Goal: Find specific page/section: Find specific page/section

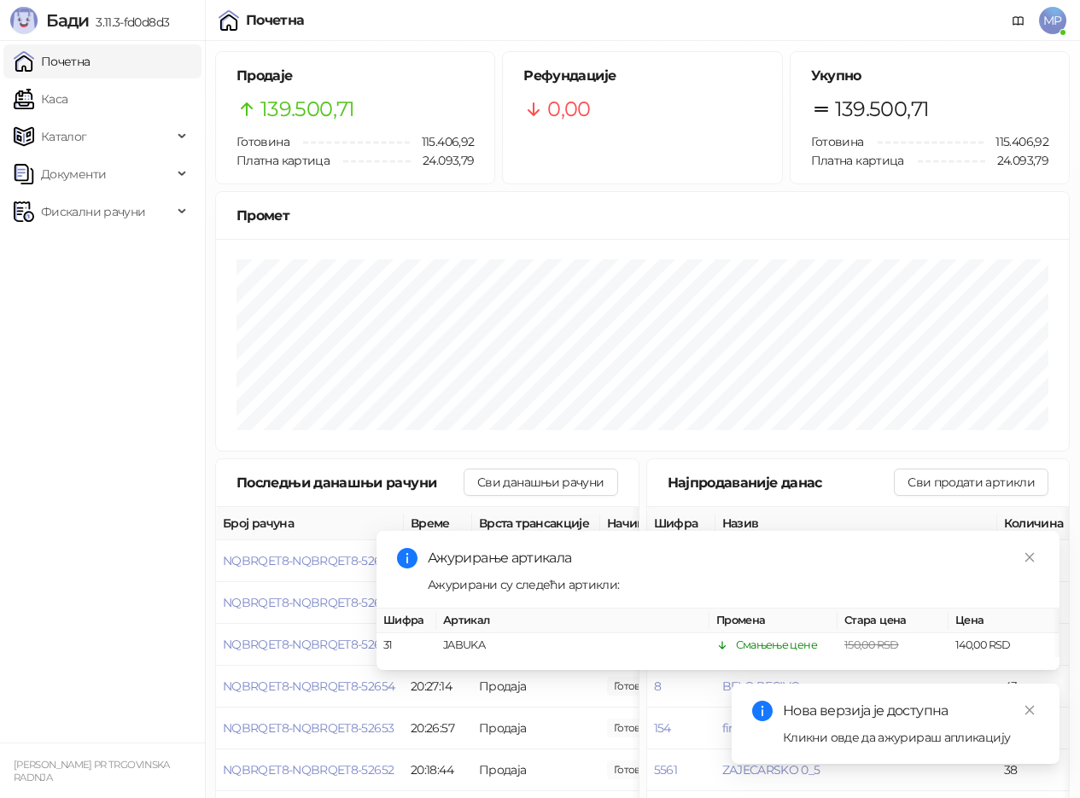
click at [56, 94] on link "Каса" at bounding box center [41, 99] width 54 height 34
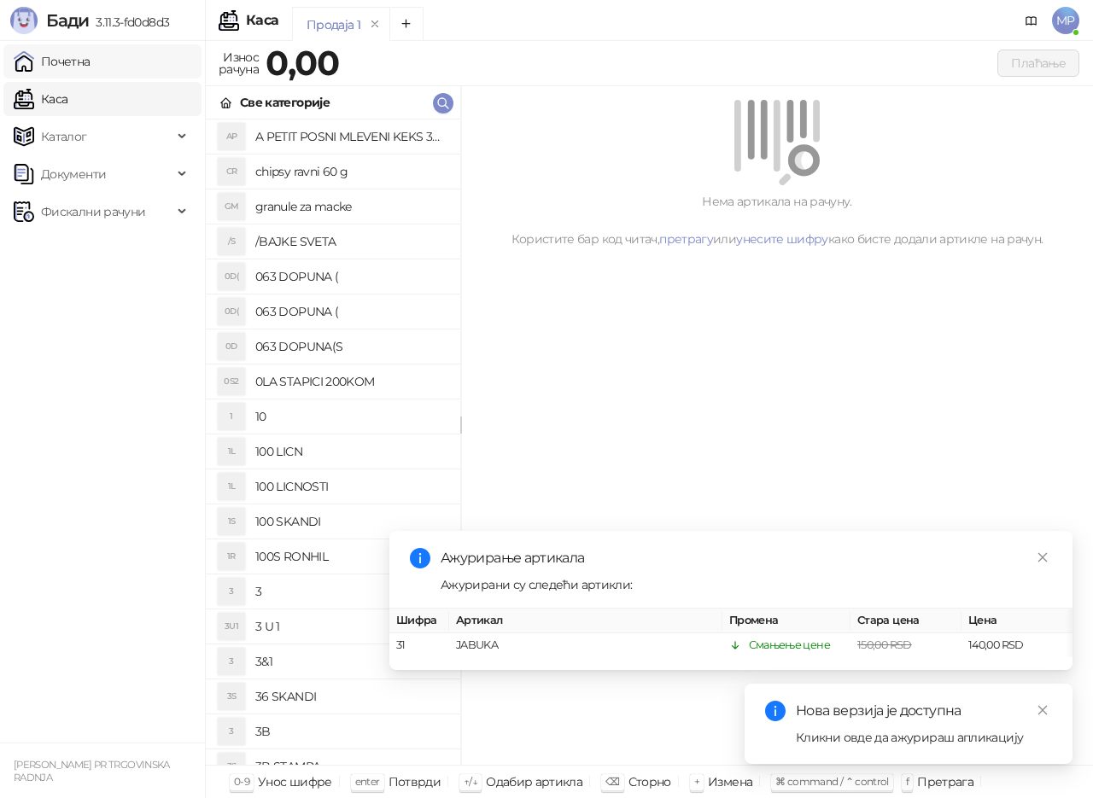
click at [78, 59] on link "Почетна" at bounding box center [52, 61] width 77 height 34
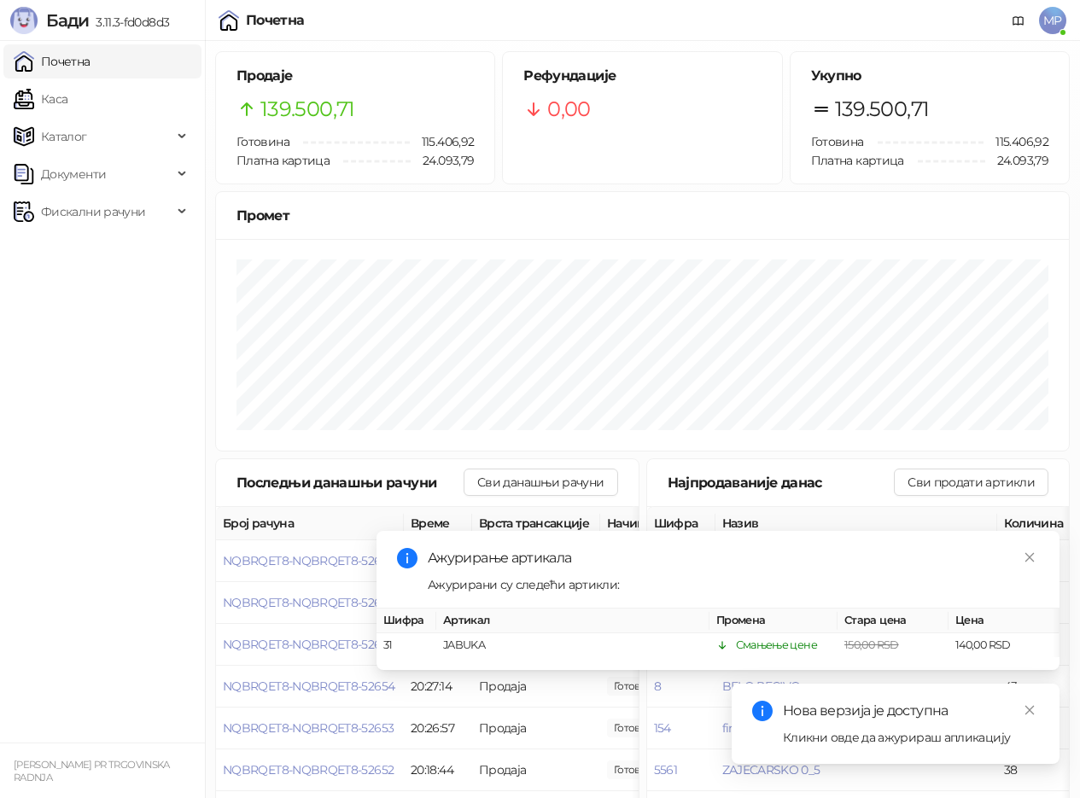
click at [63, 57] on link "Почетна" at bounding box center [52, 61] width 77 height 34
click at [67, 58] on link "Почетна" at bounding box center [52, 61] width 77 height 34
click at [57, 98] on link "Каса" at bounding box center [41, 99] width 54 height 34
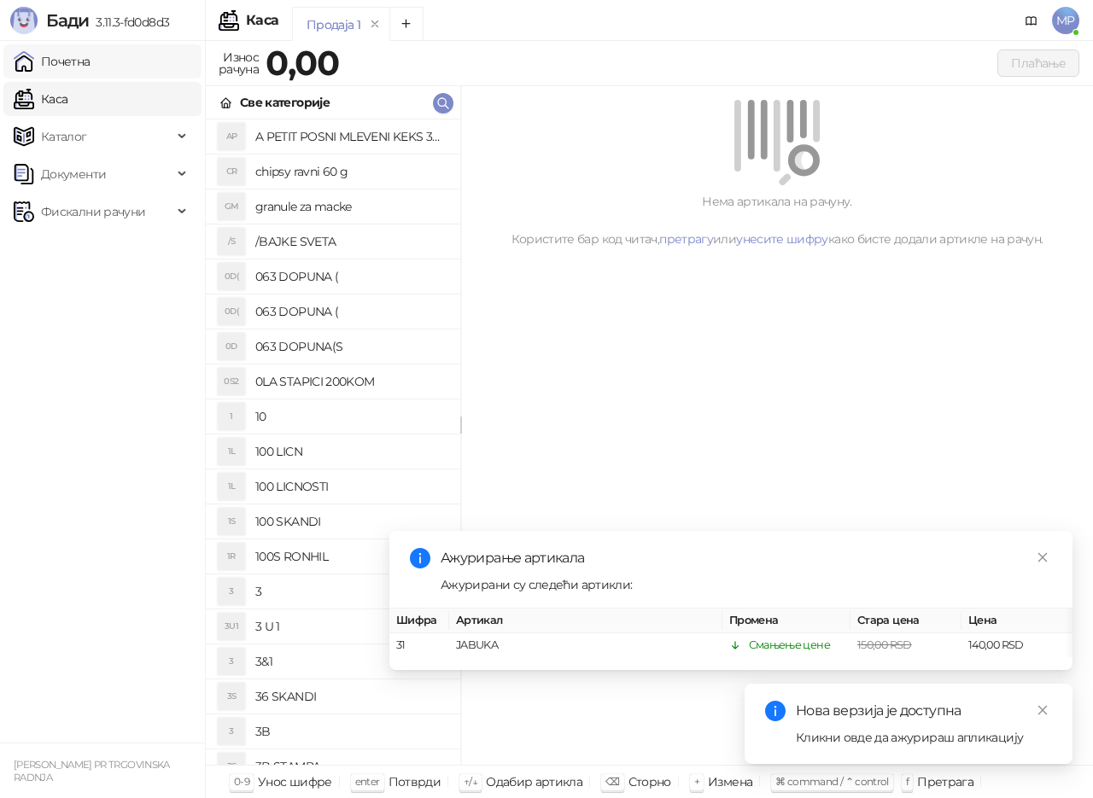
click at [68, 60] on link "Почетна" at bounding box center [52, 61] width 77 height 34
